Goal: Find specific page/section: Find specific page/section

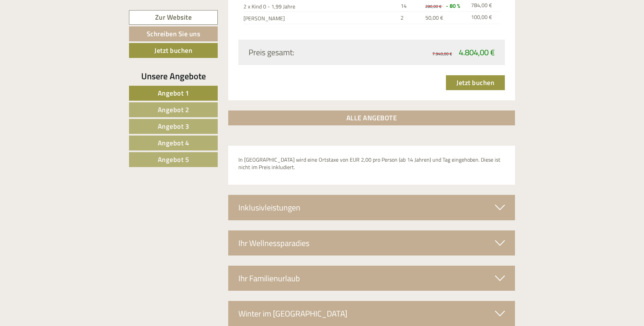
scroll to position [2335, 0]
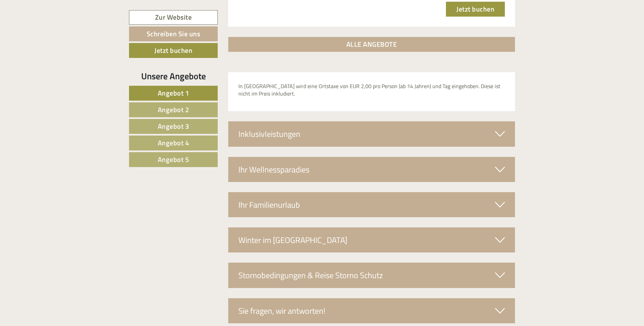
click at [499, 128] on icon at bounding box center [500, 134] width 10 height 12
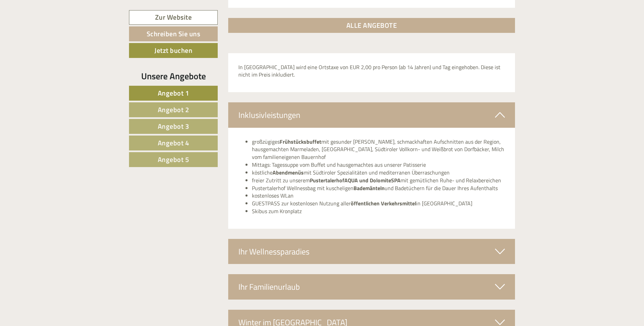
scroll to position [2402, 0]
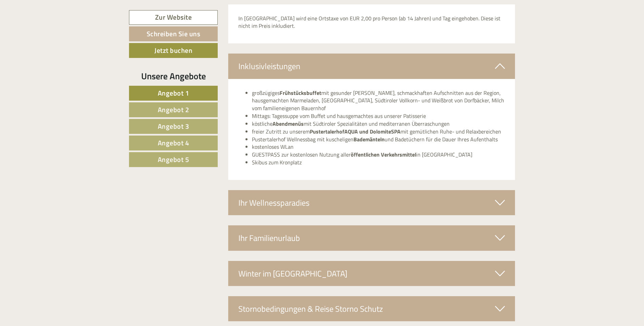
click at [320, 190] on div "Ihr Wellnessparadies" at bounding box center [371, 202] width 287 height 25
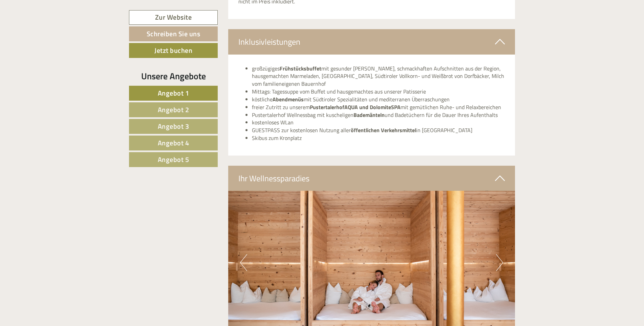
scroll to position [2538, 0]
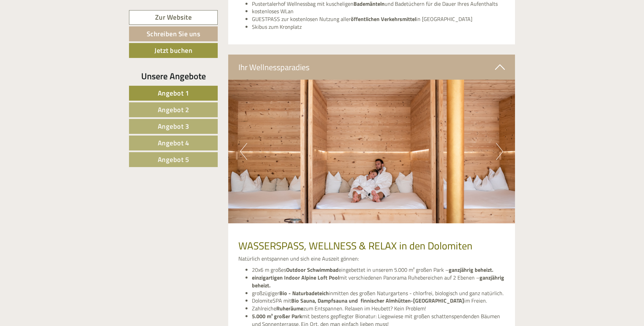
click at [499, 143] on button "Next" at bounding box center [499, 151] width 7 height 17
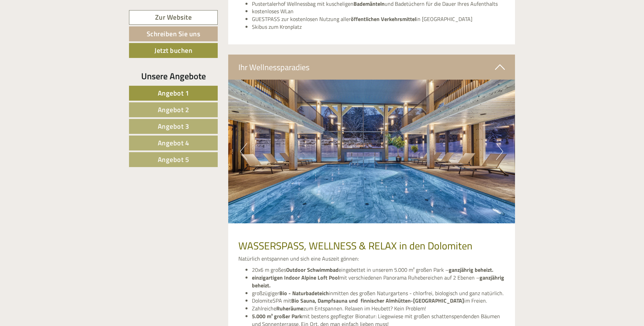
click at [499, 143] on button "Next" at bounding box center [499, 151] width 7 height 17
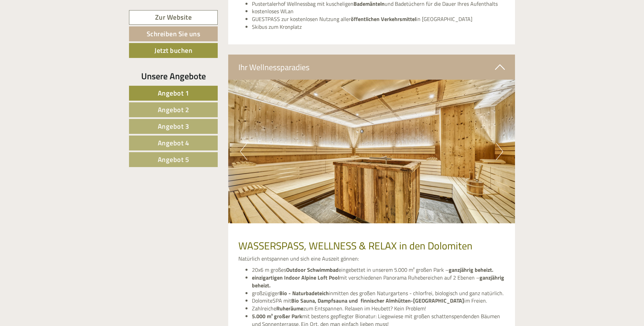
click at [499, 143] on button "Next" at bounding box center [499, 151] width 7 height 17
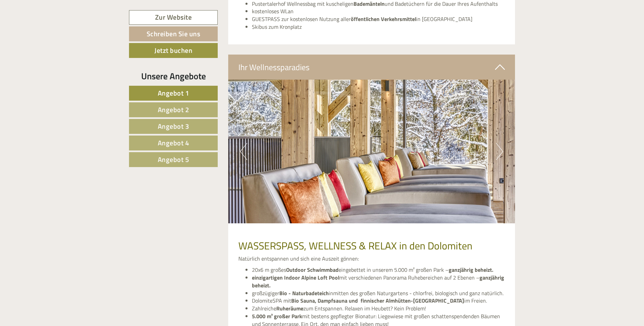
click at [499, 143] on button "Next" at bounding box center [499, 151] width 7 height 17
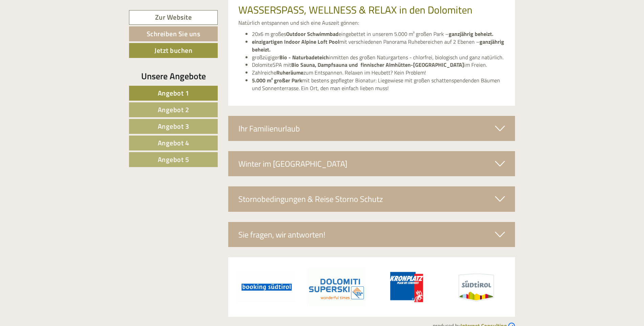
scroll to position [2774, 0]
click at [496, 122] on icon at bounding box center [500, 128] width 10 height 12
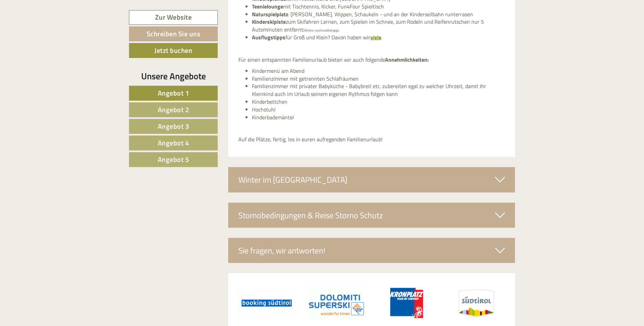
scroll to position [2943, 0]
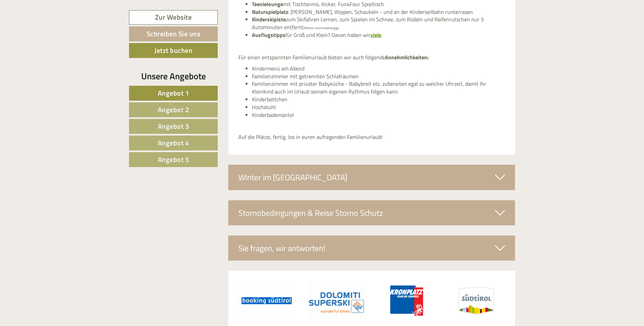
click at [367, 164] on div "Winter im [GEOGRAPHIC_DATA]" at bounding box center [371, 176] width 287 height 25
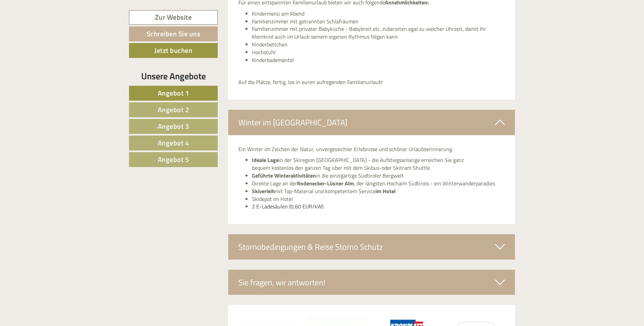
scroll to position [3044, 0]
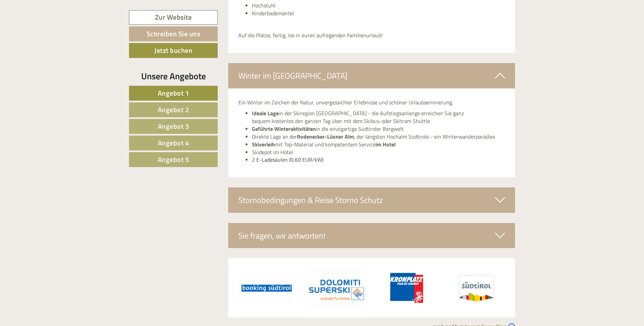
click at [496, 194] on icon at bounding box center [500, 200] width 10 height 12
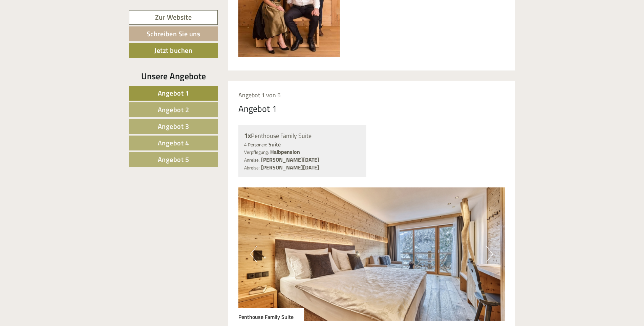
scroll to position [337, 0]
